Goal: Task Accomplishment & Management: Manage account settings

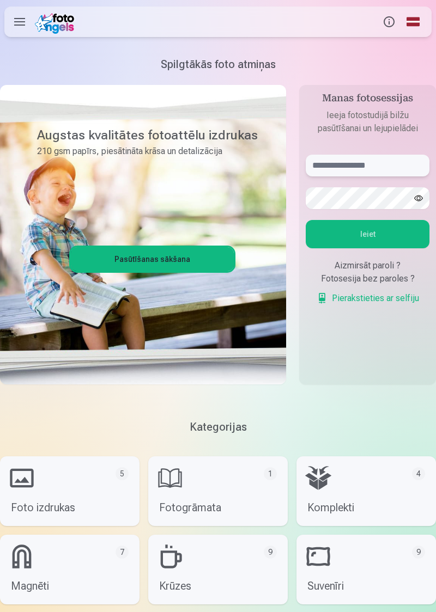
click at [365, 169] on input "text" at bounding box center [367, 166] width 124 height 22
type input "**********"
click at [371, 234] on button "Ieiet" at bounding box center [367, 234] width 124 height 28
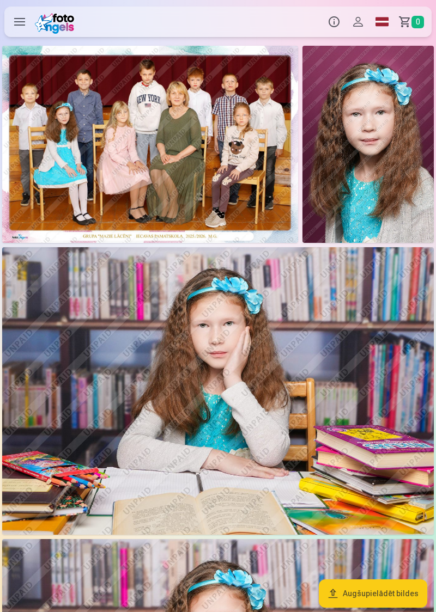
click at [189, 140] on img at bounding box center [150, 144] width 296 height 197
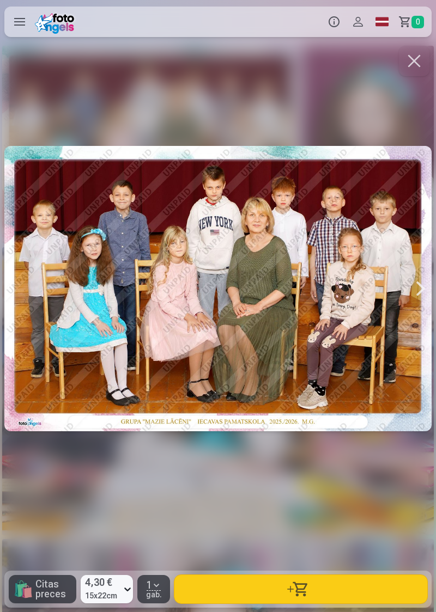
click at [412, 61] on button "button" at bounding box center [413, 61] width 30 height 30
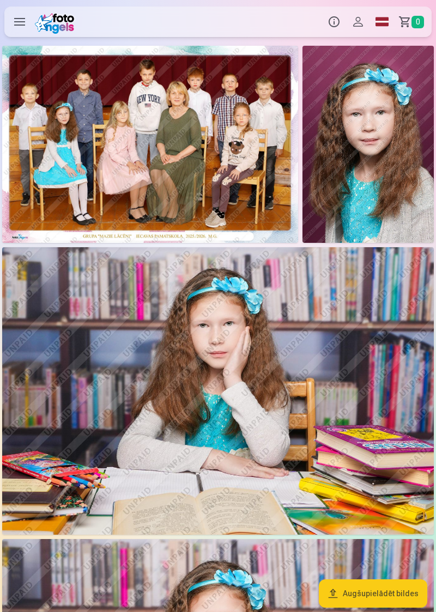
click at [359, 352] on img at bounding box center [217, 390] width 431 height 287
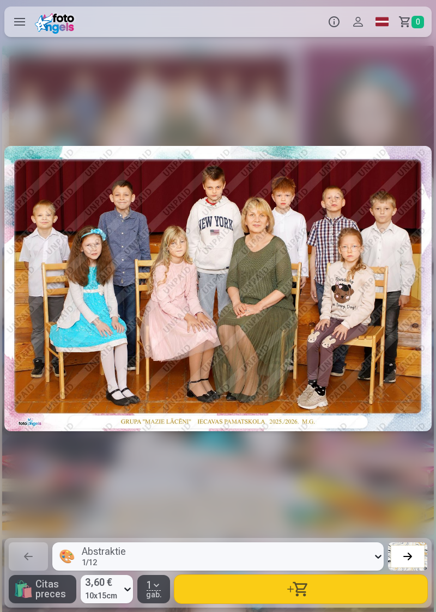
scroll to position [0, 871]
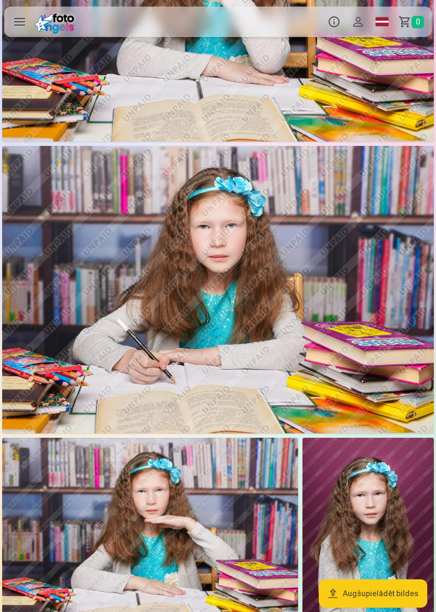
scroll to position [392, 0]
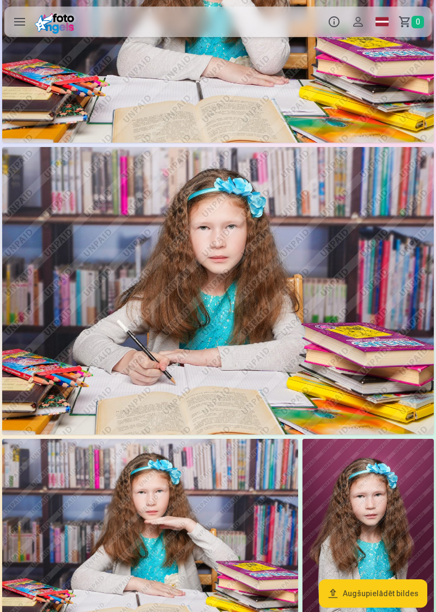
click at [312, 366] on img at bounding box center [217, 290] width 431 height 287
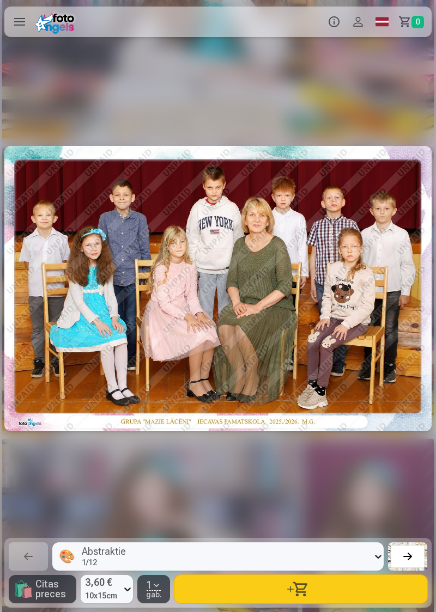
scroll to position [0, 1307]
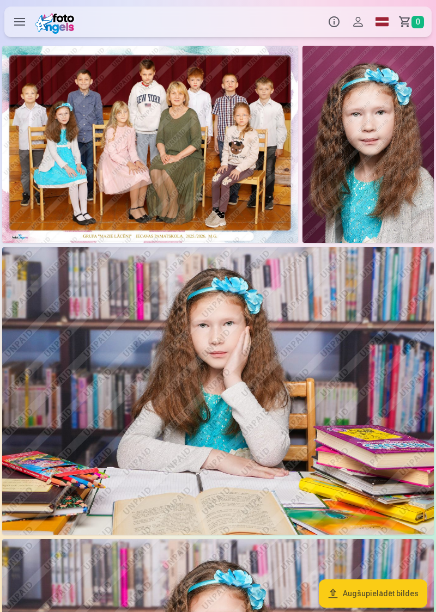
click at [247, 182] on img at bounding box center [150, 144] width 296 height 197
click at [24, 24] on label at bounding box center [19, 22] width 30 height 30
click at [356, 26] on button "Profils" at bounding box center [358, 22] width 24 height 30
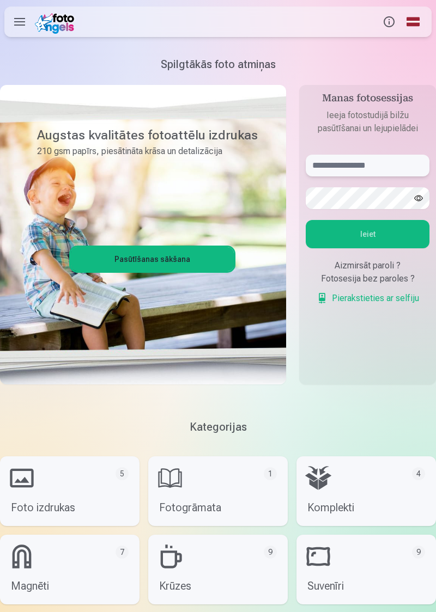
click at [364, 171] on input "text" at bounding box center [367, 166] width 124 height 22
type input "**********"
click at [371, 235] on button "Ieiet" at bounding box center [367, 234] width 124 height 28
